Goal: Task Accomplishment & Management: Manage account settings

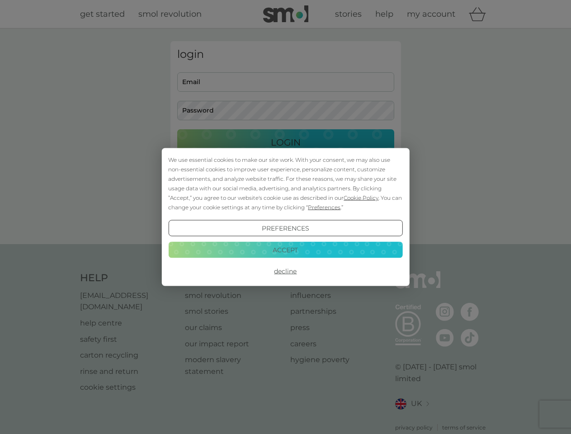
click at [361, 197] on span "Cookie Policy" at bounding box center [360, 197] width 35 height 7
click at [323, 207] on div "login Email Password Login ● ● ● ● ● ● ● ● ● ● ● ● ● ● ● ● ● ● ● ● ● ● ● ● ● ● …" at bounding box center [285, 136] width 230 height 190
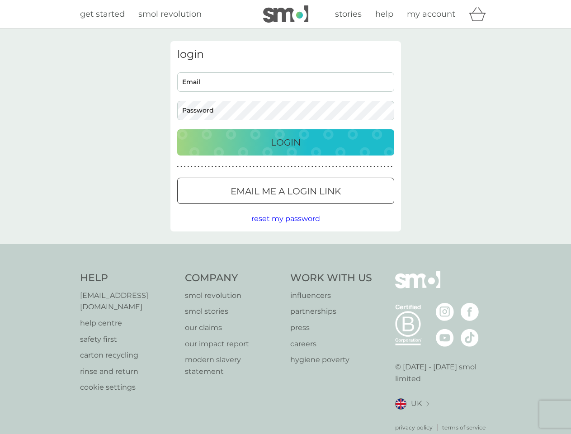
click at [285, 228] on div "login Email Password Login ● ● ● ● ● ● ● ● ● ● ● ● ● ● ● ● ● ● ● ● ● ● ● ● ● ● …" at bounding box center [285, 136] width 230 height 190
click at [285, 271] on div "Help [EMAIL_ADDRESS][DOMAIN_NAME] help centre safety first carton recycling rin…" at bounding box center [285, 351] width 411 height 160
click at [285, 249] on div "Help [EMAIL_ADDRESS][DOMAIN_NAME] help centre safety first carton recycling rin…" at bounding box center [285, 351] width 571 height 215
